Goal: Task Accomplishment & Management: Manage account settings

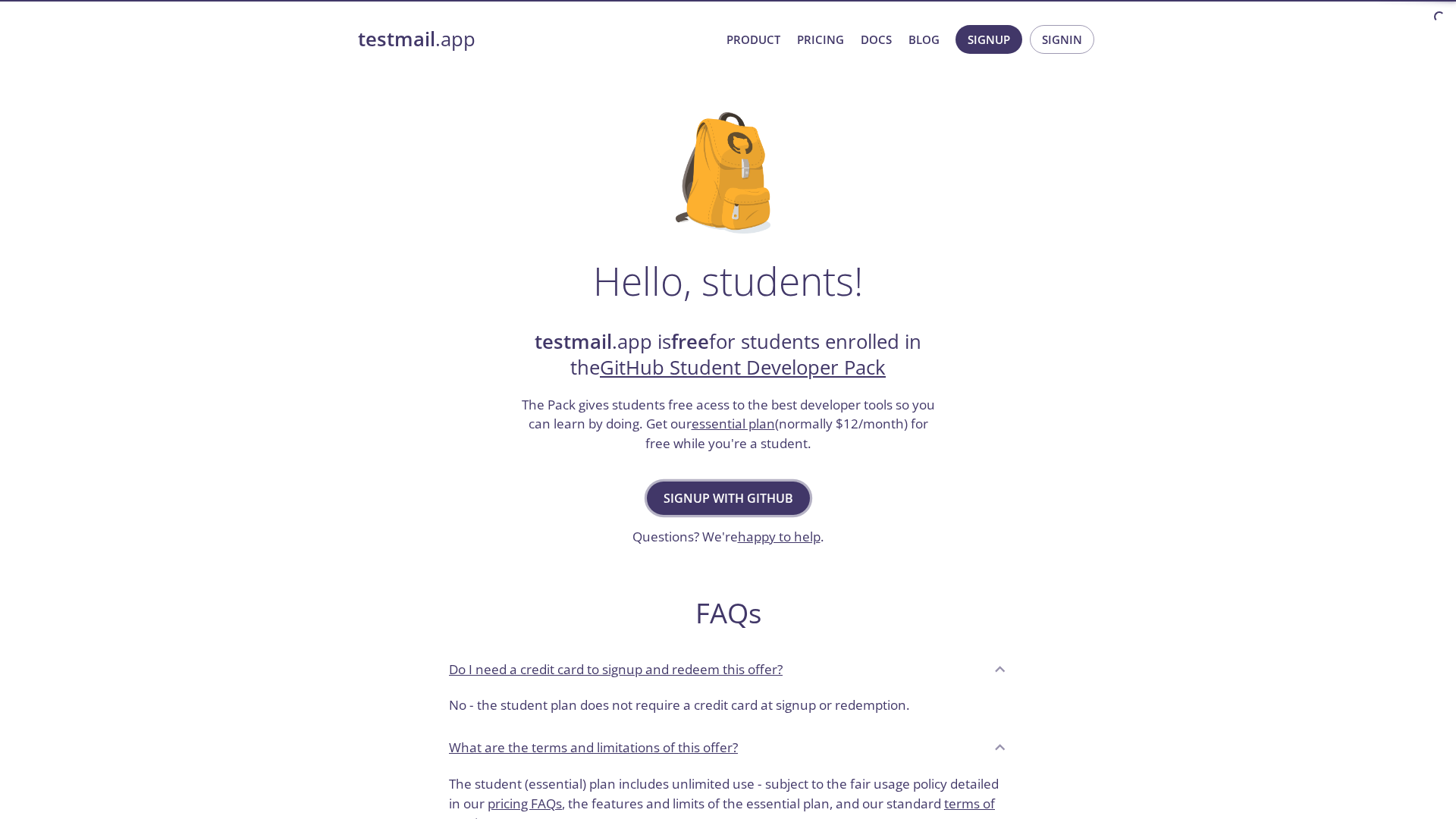
click at [726, 491] on span "Signup with GitHub" at bounding box center [728, 498] width 130 height 21
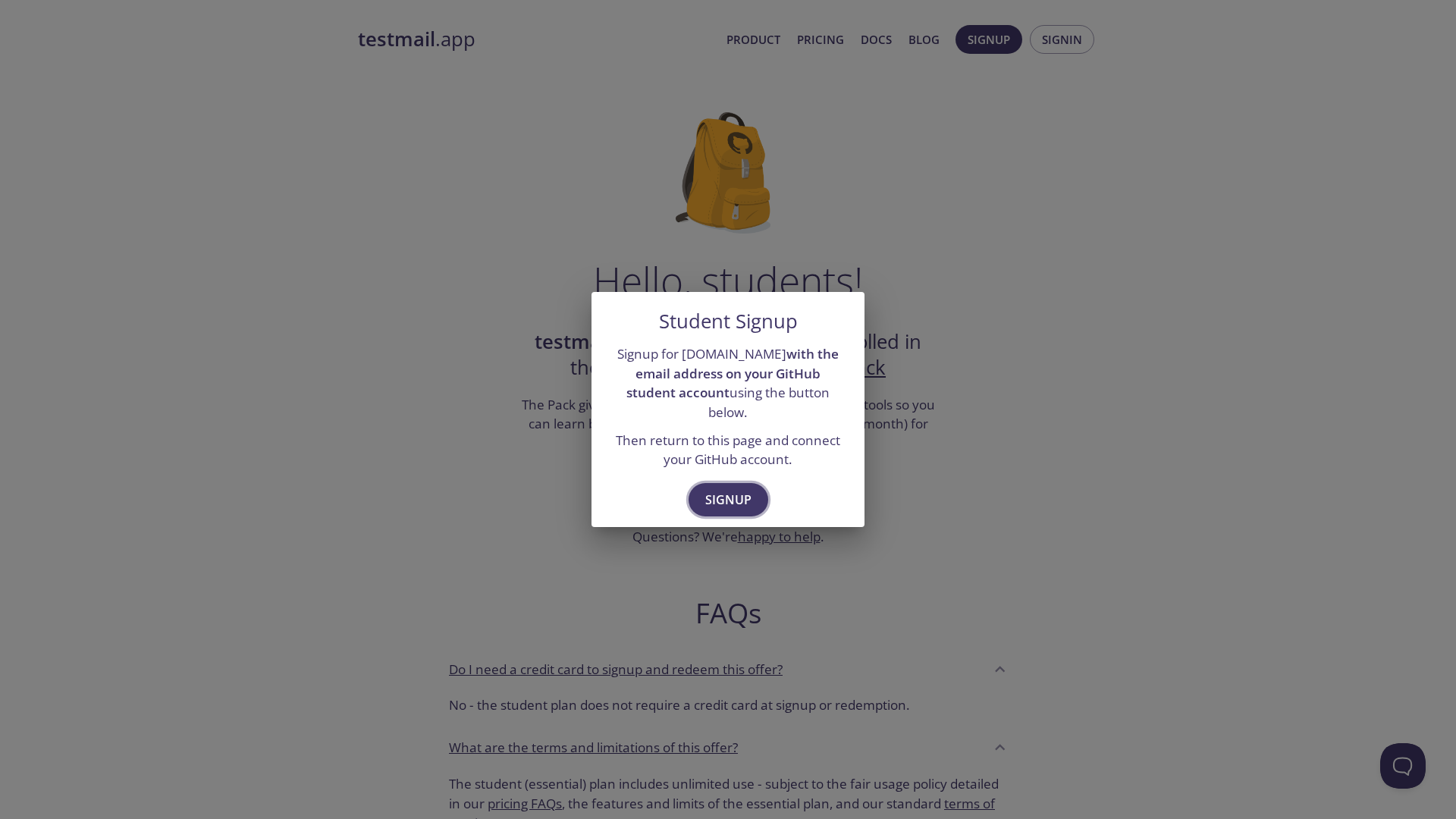
click at [730, 489] on span "Signup" at bounding box center [728, 499] width 46 height 21
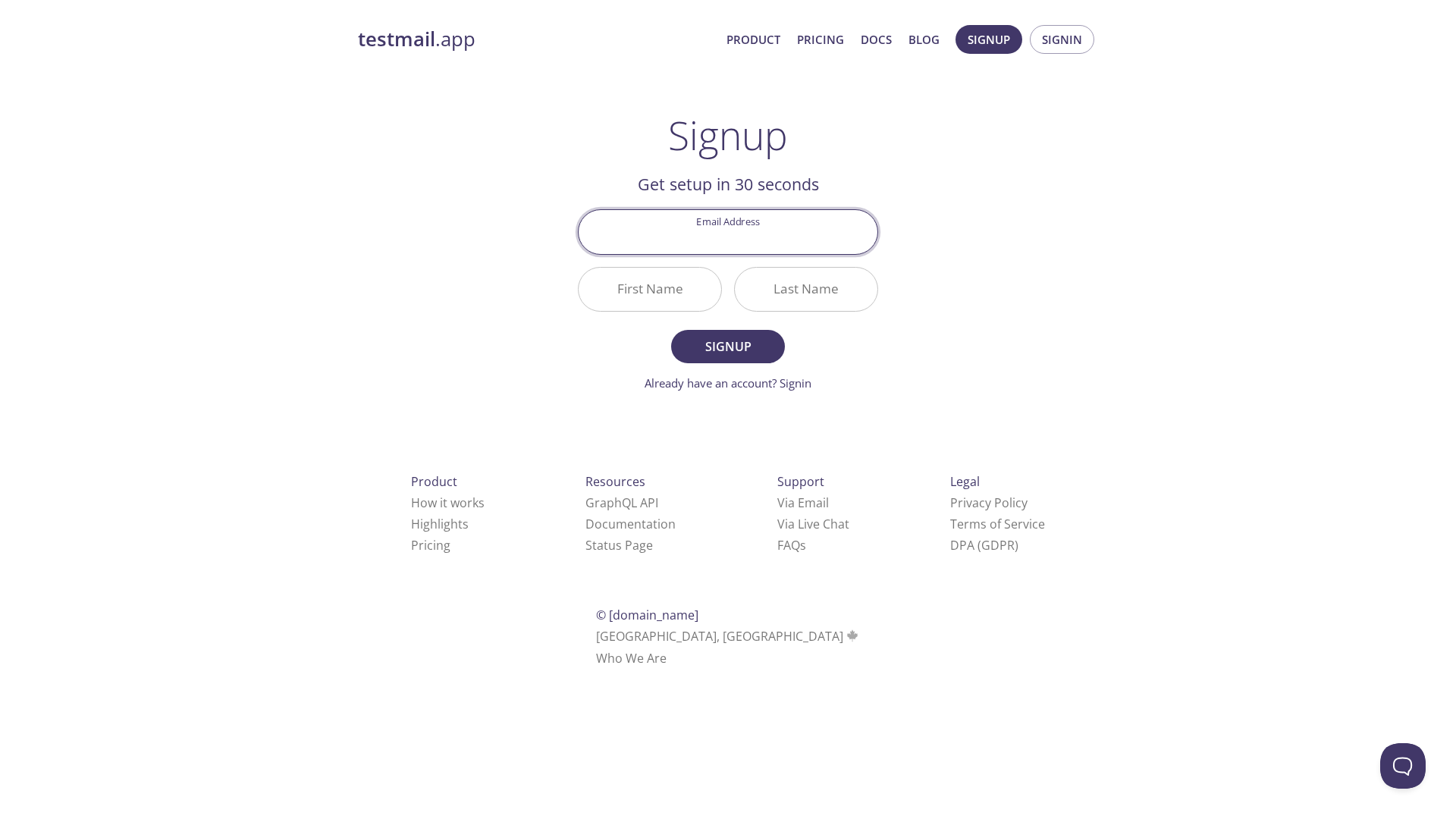
click at [724, 244] on input "Email Address" at bounding box center [728, 232] width 299 height 44
type input "[EMAIL_ADDRESS][DOMAIN_NAME]"
click at [648, 304] on input "First Name" at bounding box center [650, 289] width 143 height 44
type input "[PERSON_NAME]"
click at [778, 290] on input "Last Name" at bounding box center [806, 289] width 143 height 44
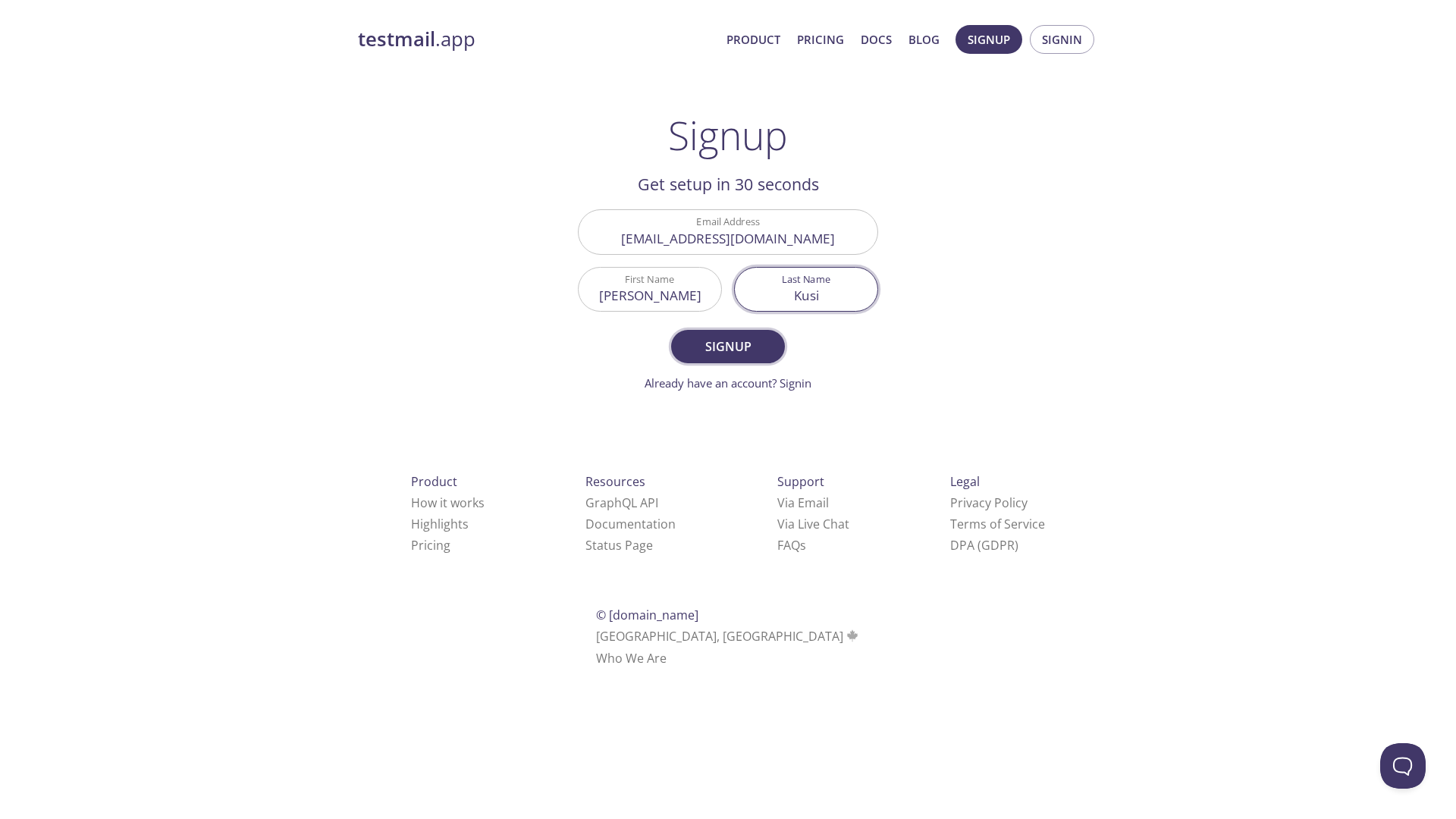
type input "Kusi"
click at [741, 358] on button "Signup" at bounding box center [728, 346] width 113 height 33
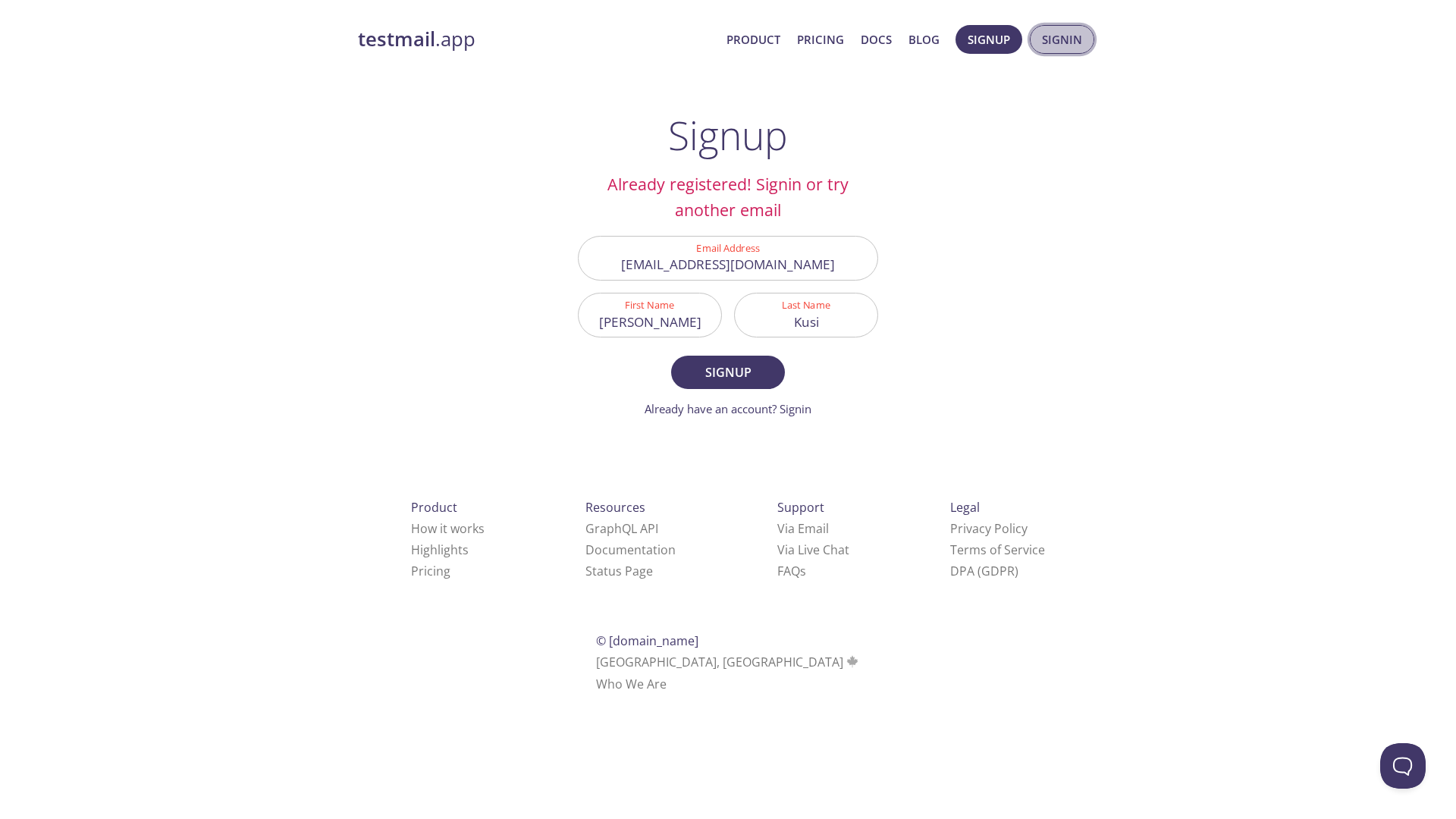
click at [1068, 44] on span "Signin" at bounding box center [1061, 39] width 40 height 20
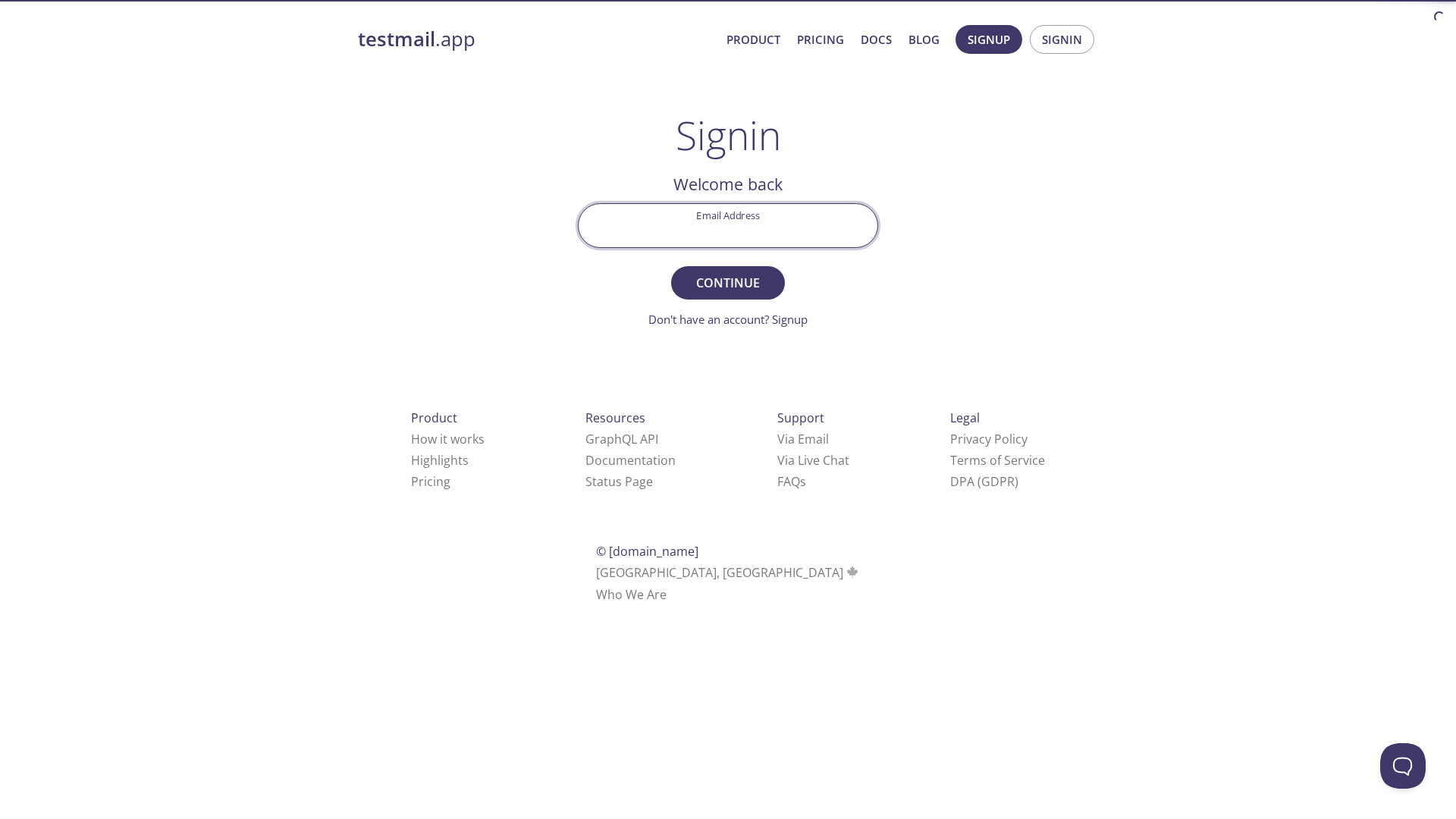
click at [762, 219] on input "Email Address" at bounding box center [728, 225] width 299 height 44
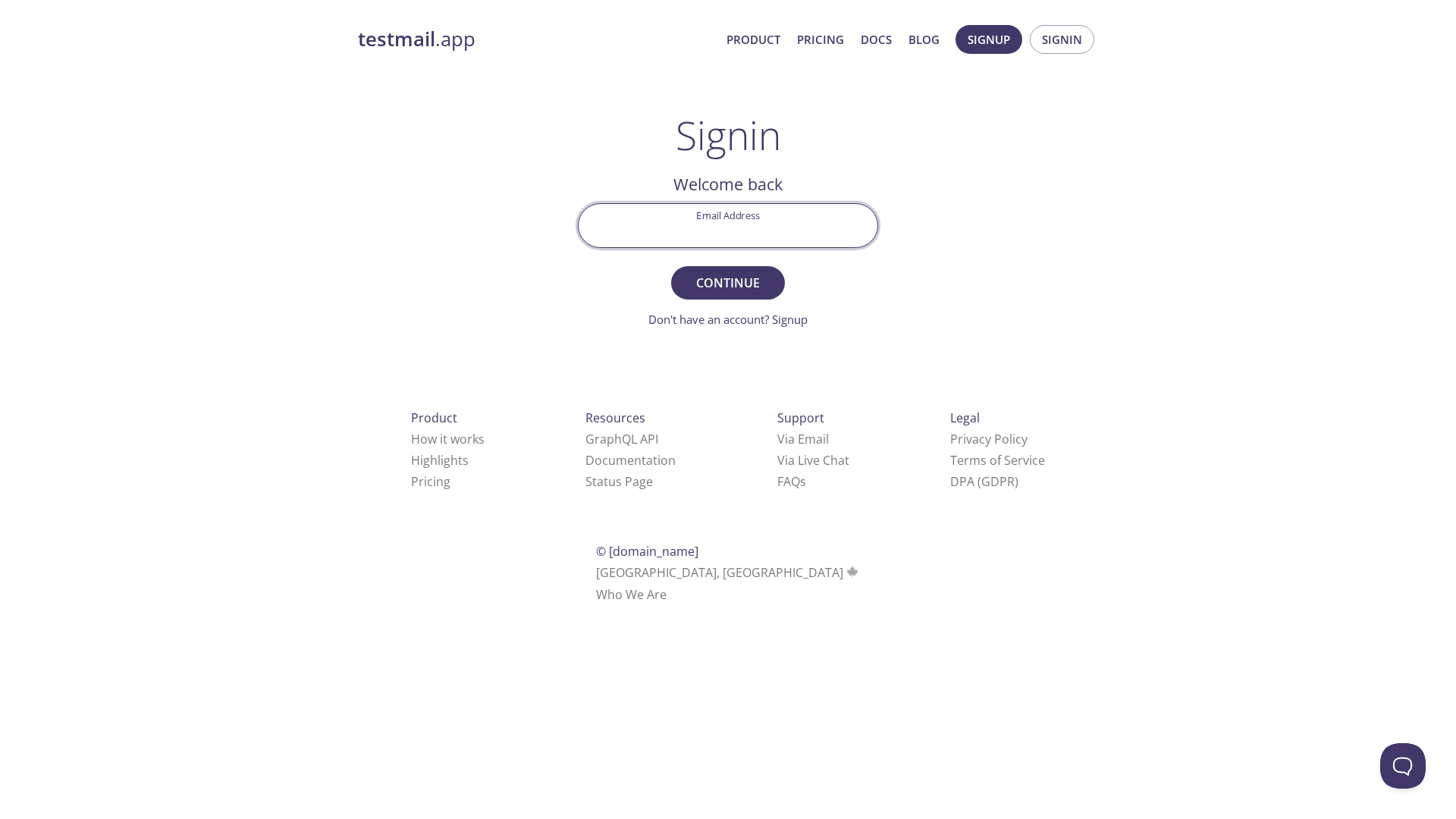
type input "[EMAIL_ADDRESS][DOMAIN_NAME]"
click at [743, 292] on span "Continue" at bounding box center [728, 282] width 80 height 21
click at [736, 220] on input "Signin Security Code" at bounding box center [728, 225] width 299 height 44
type input "T3Y79CT"
click at [755, 225] on input "T3Y79CT" at bounding box center [728, 225] width 299 height 44
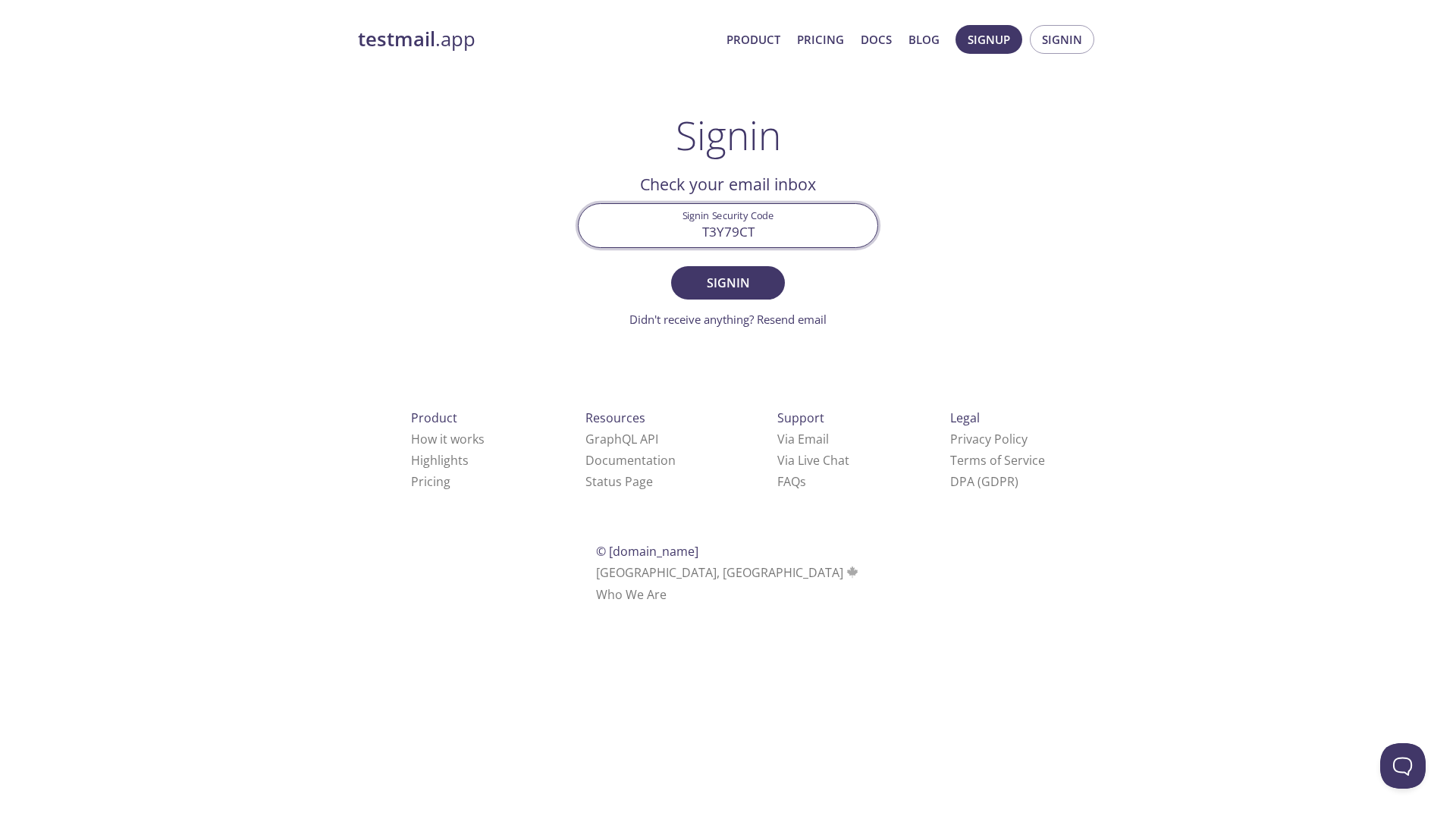
click at [755, 225] on input "T3Y79CT" at bounding box center [728, 225] width 299 height 44
paste input "HDGZAH6"
type input "HDGZAH6"
click at [772, 292] on button "Signin" at bounding box center [728, 283] width 113 height 33
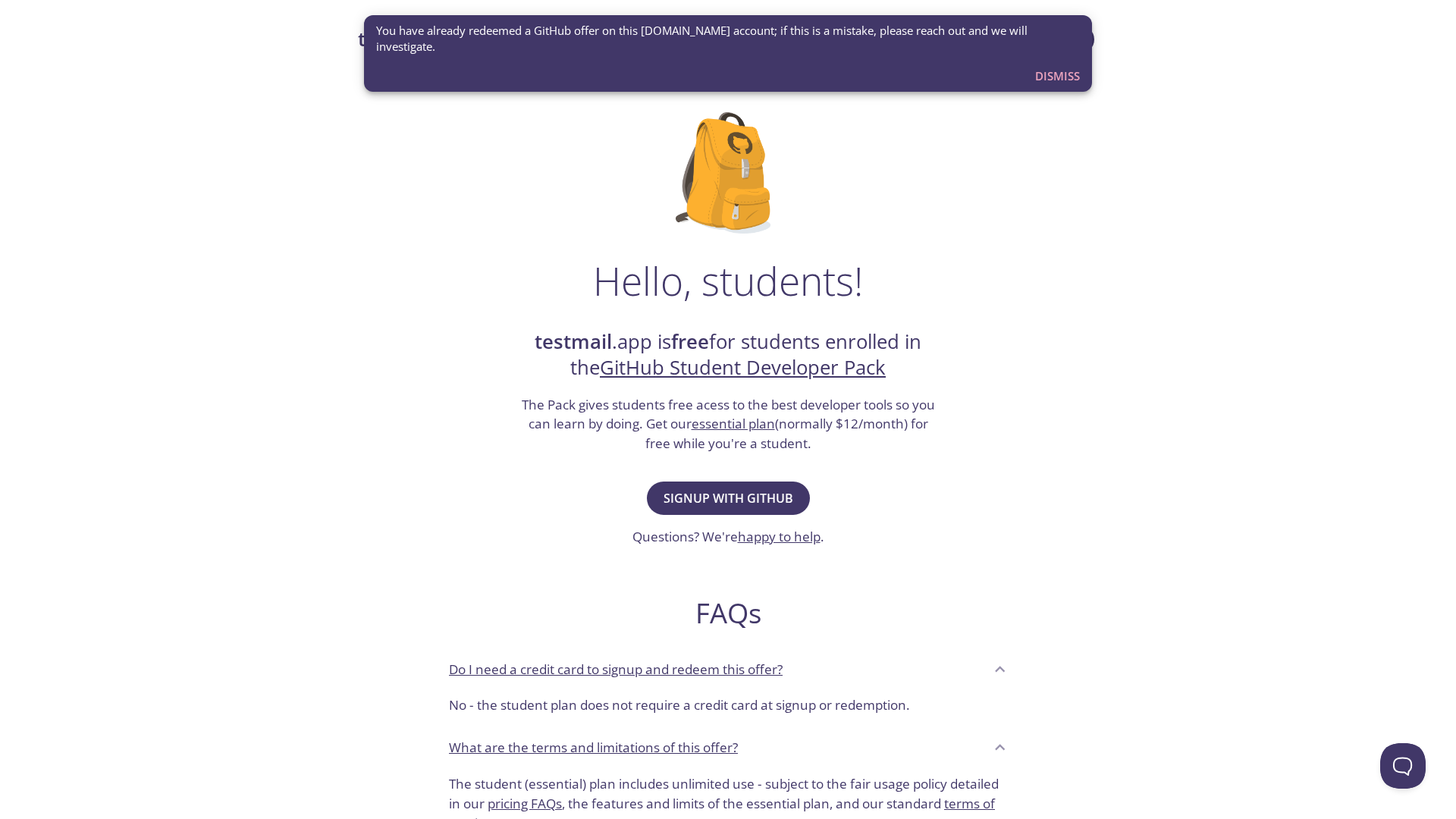
click at [1060, 66] on span "Dismiss" at bounding box center [1057, 75] width 44 height 20
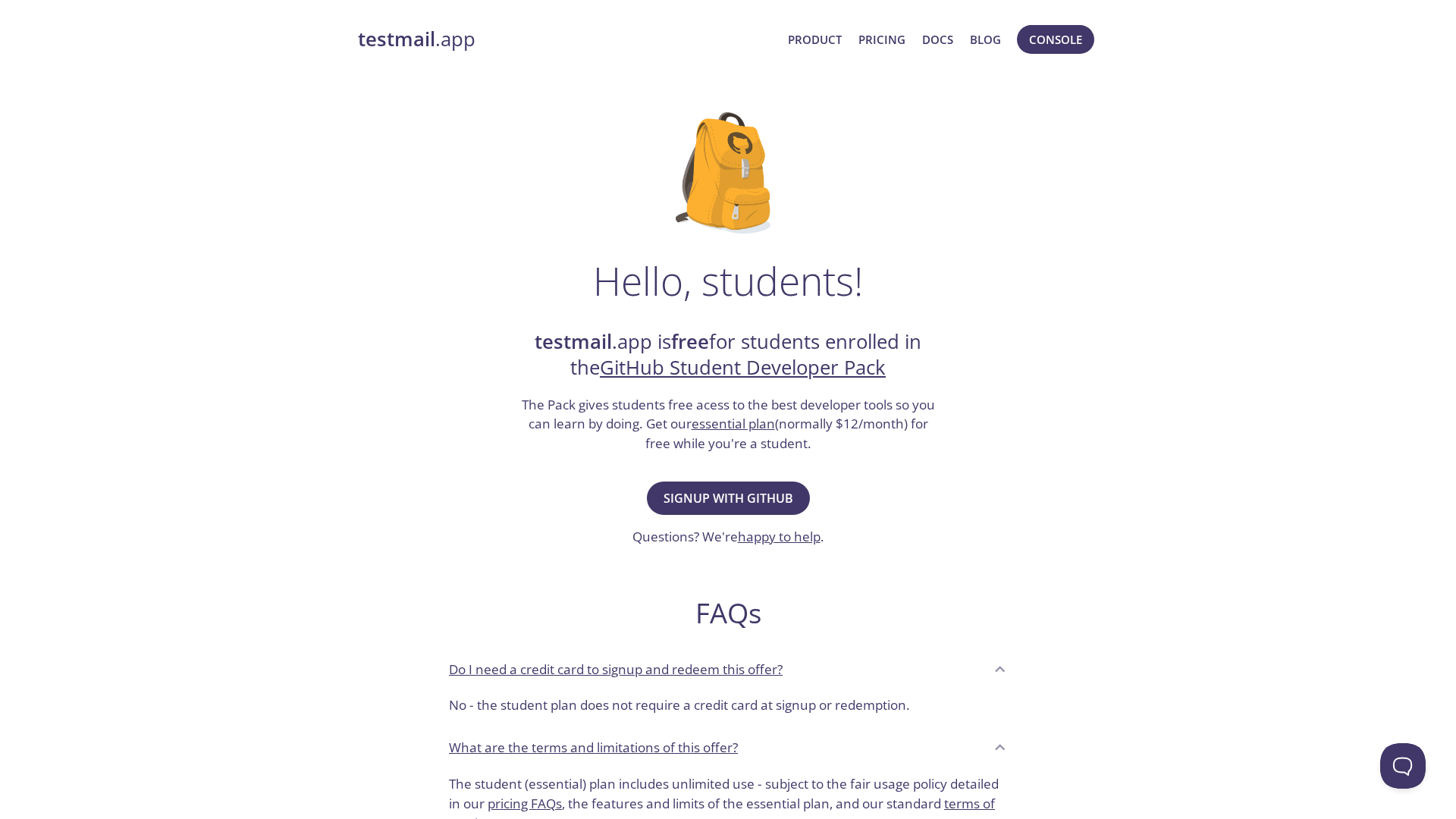
click at [427, 35] on strong "testmail" at bounding box center [397, 39] width 78 height 26
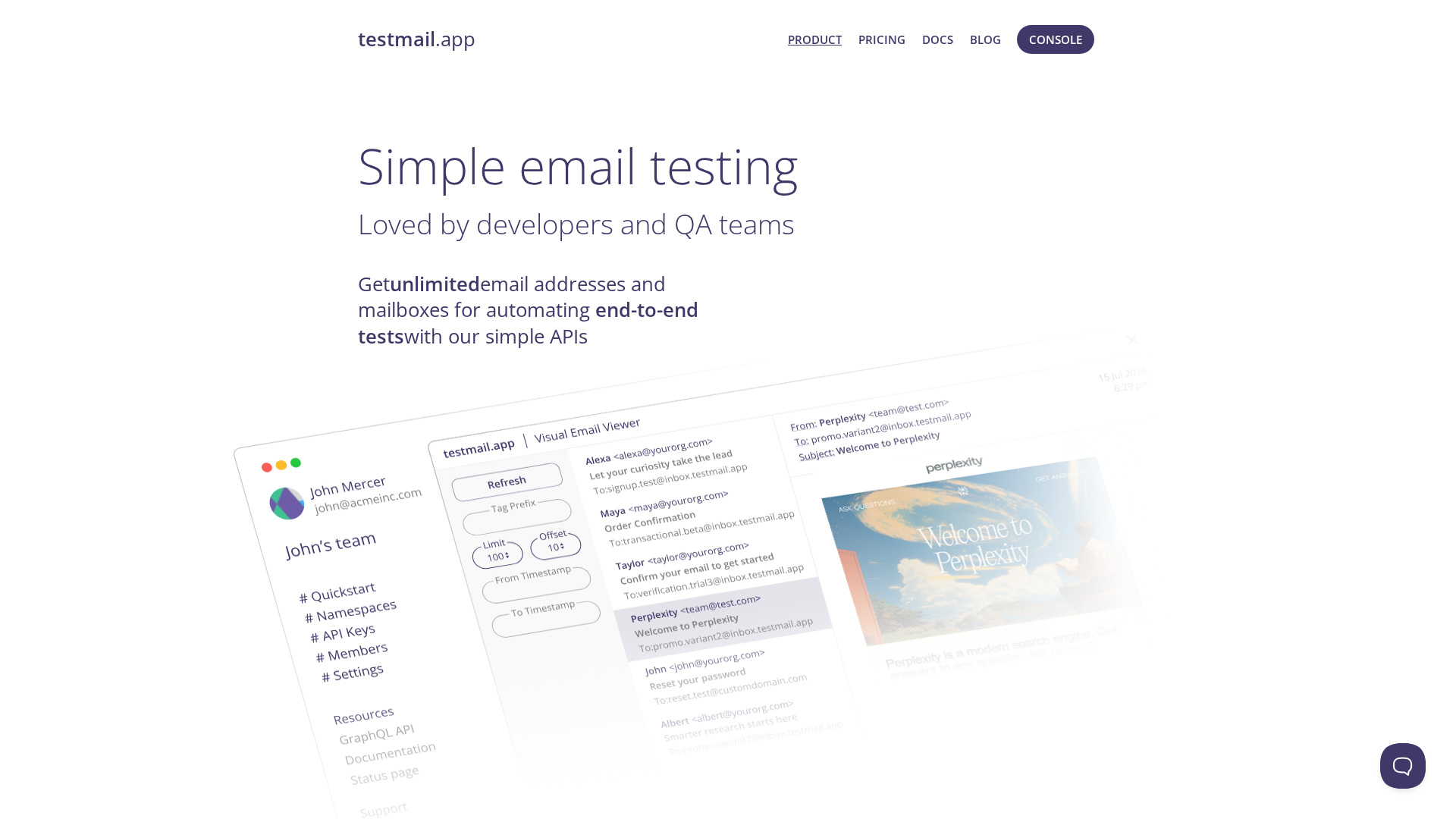
click at [426, 37] on strong "testmail" at bounding box center [397, 39] width 78 height 26
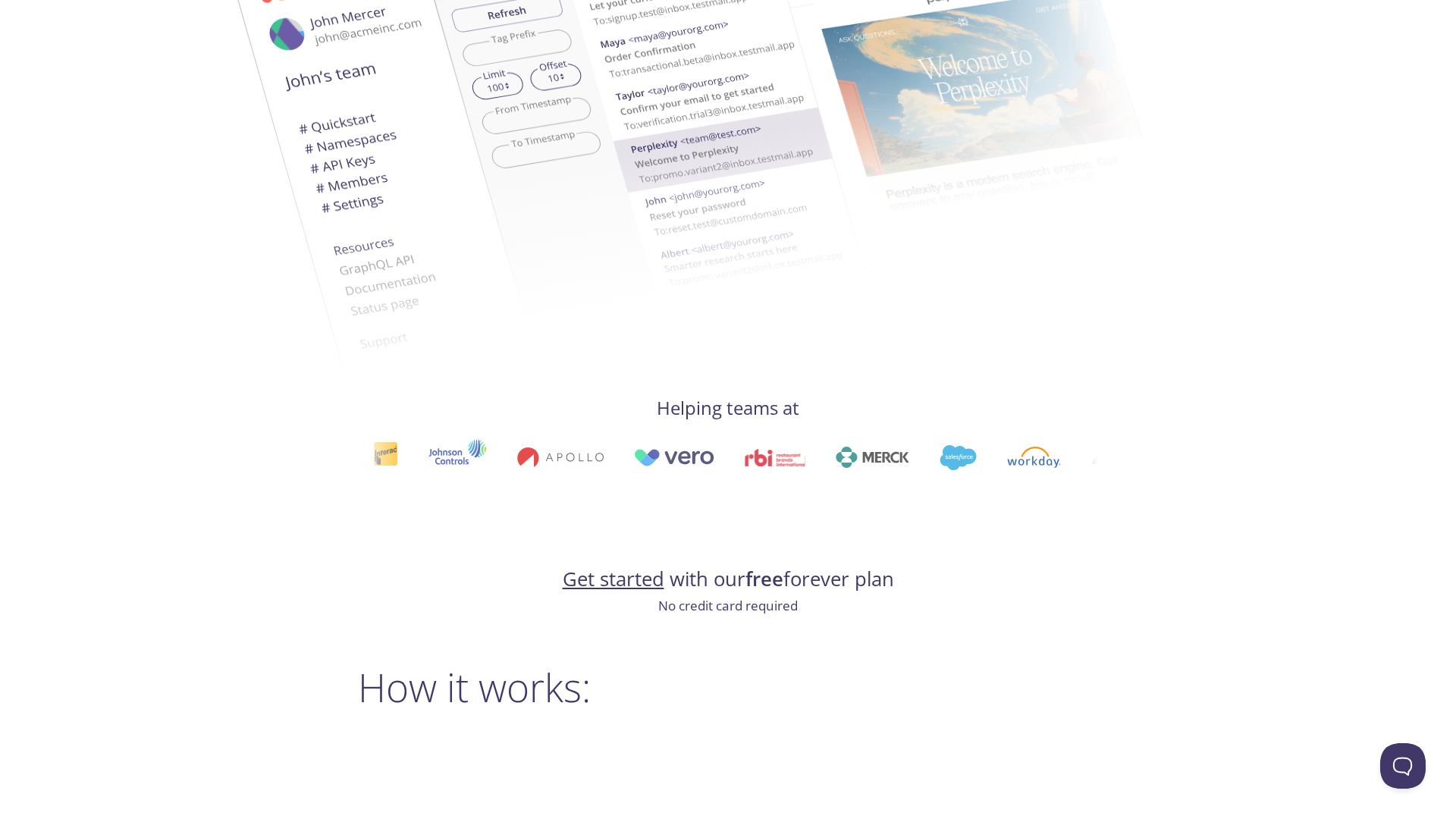
scroll to position [476, 0]
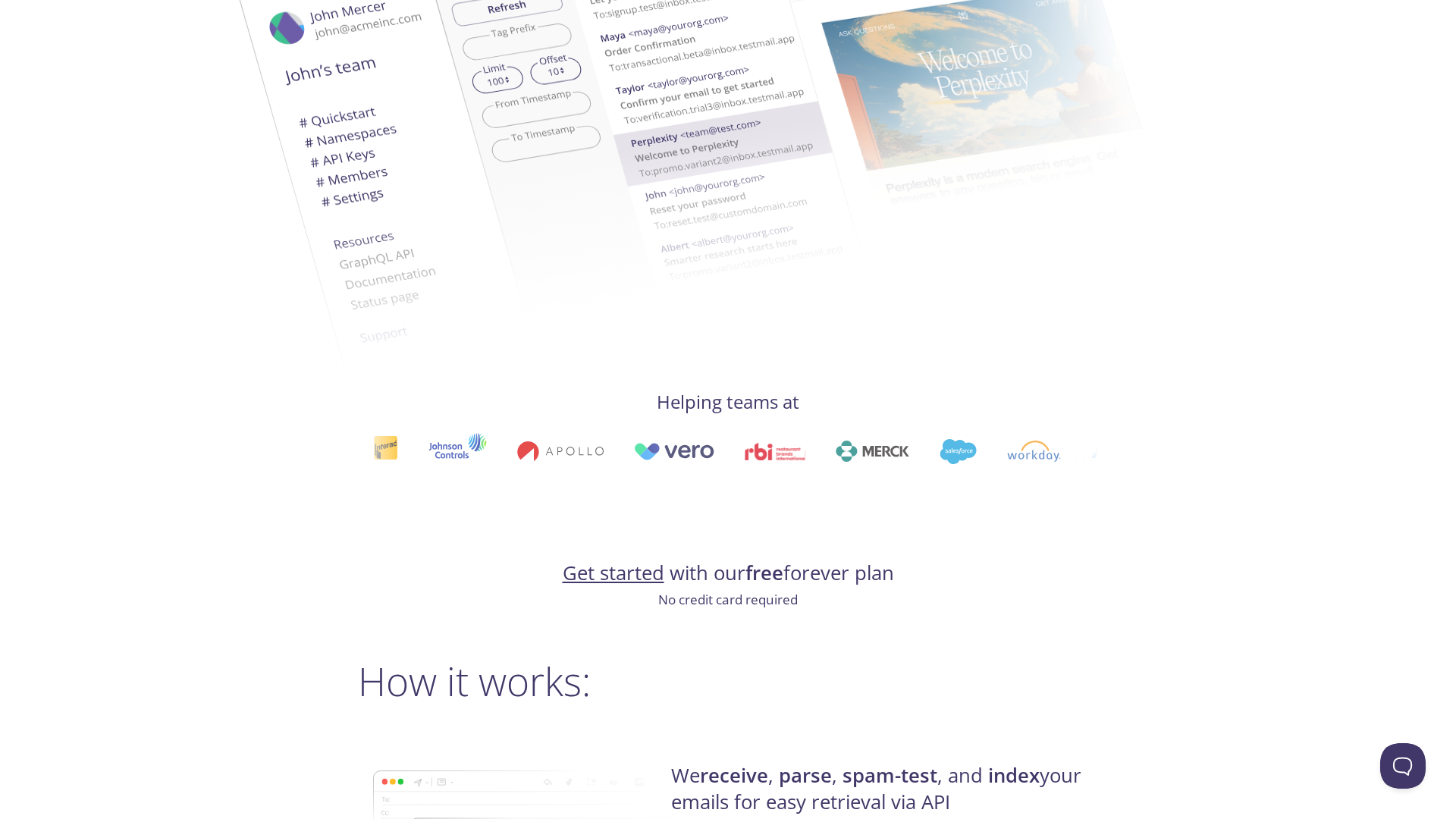
click at [612, 577] on link "Get started" at bounding box center [613, 572] width 101 height 26
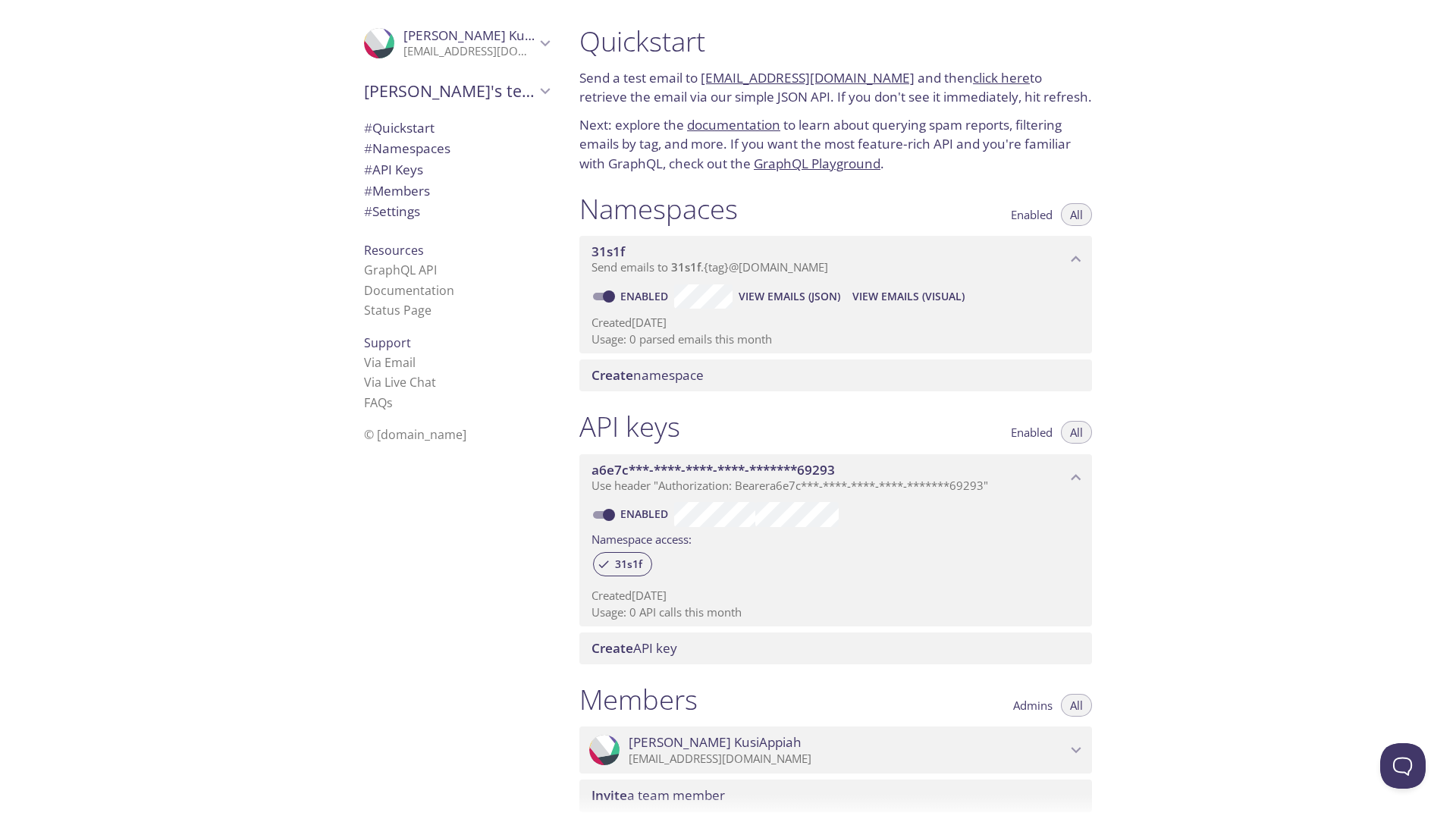
click at [388, 40] on icon "Frank KusiAppiah" at bounding box center [391, 43] width 21 height 36
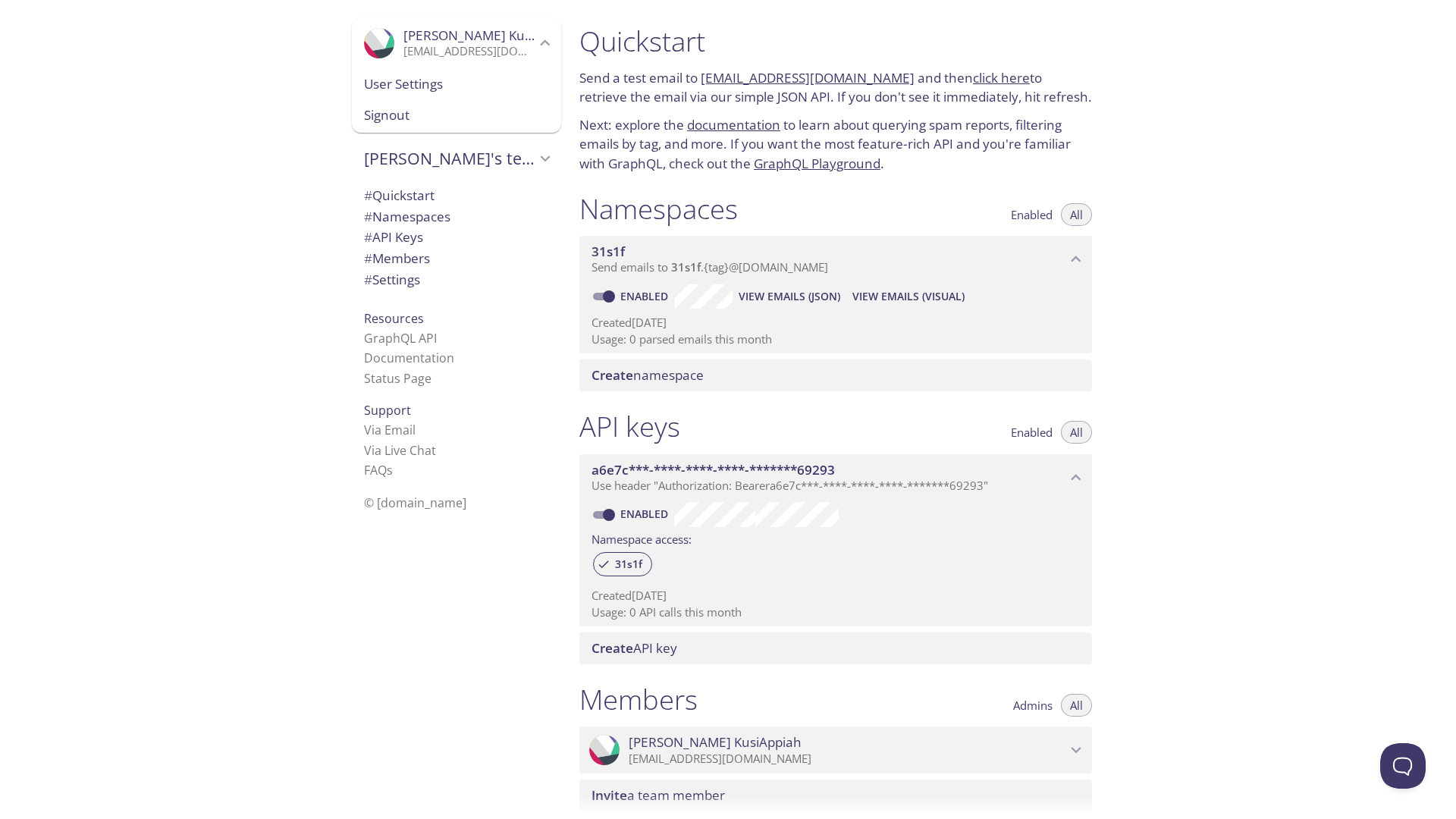
click at [467, 38] on span "[PERSON_NAME]" at bounding box center [490, 35] width 173 height 17
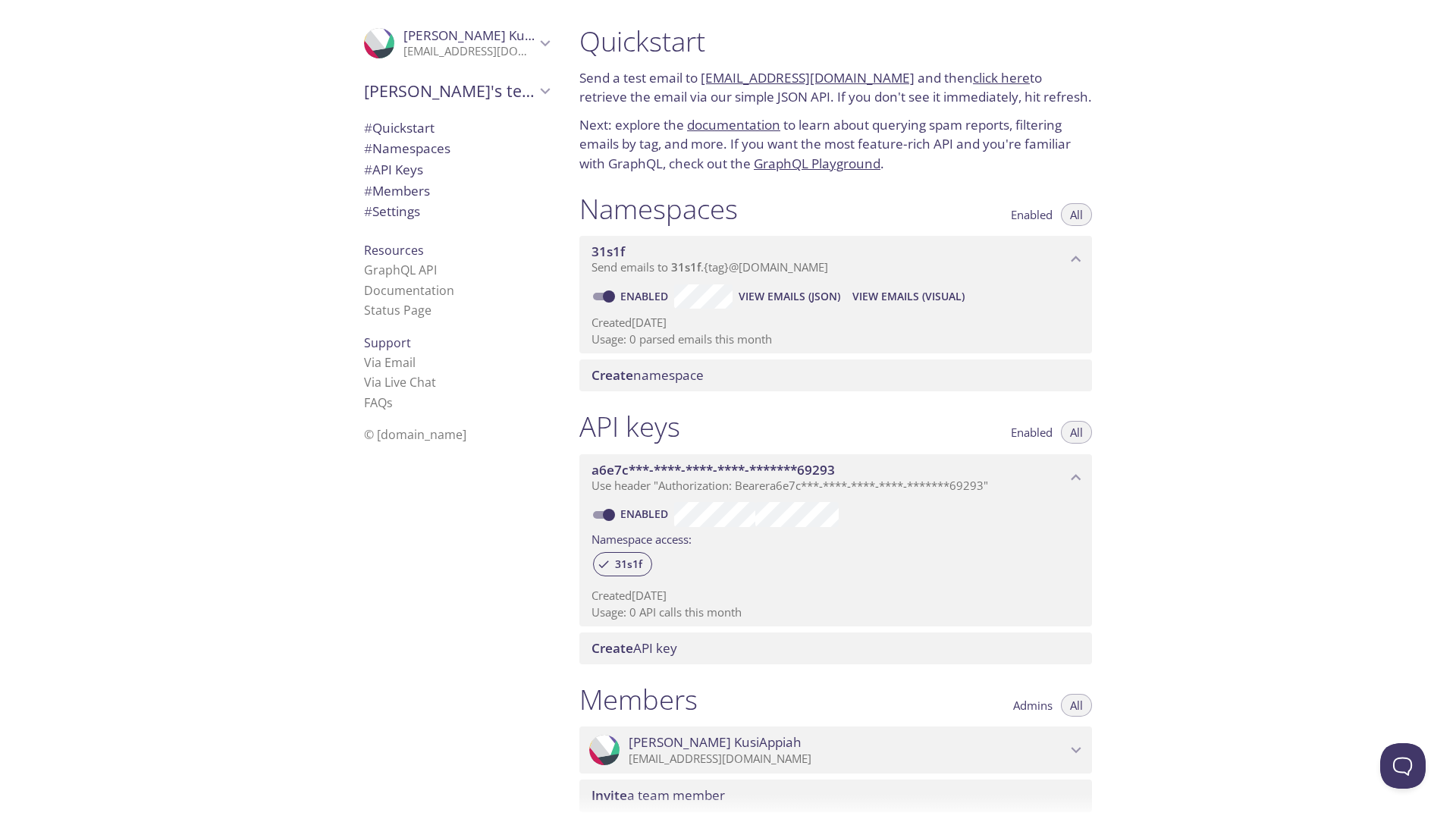
click at [620, 23] on div at bounding box center [728, 12] width 1456 height 25
click at [633, 52] on h1 "Quickstart" at bounding box center [835, 41] width 513 height 34
